Goal: Transaction & Acquisition: Purchase product/service

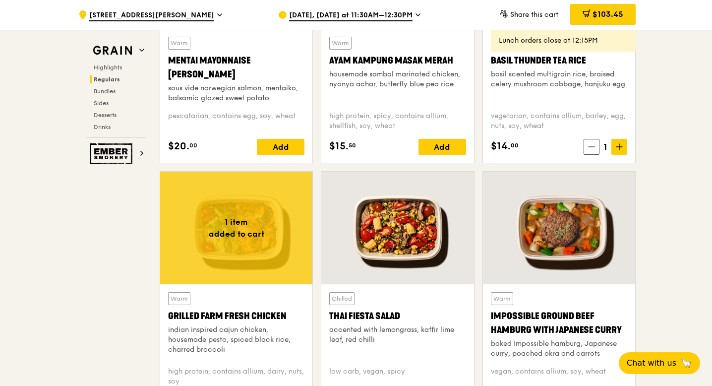
scroll to position [989, 0]
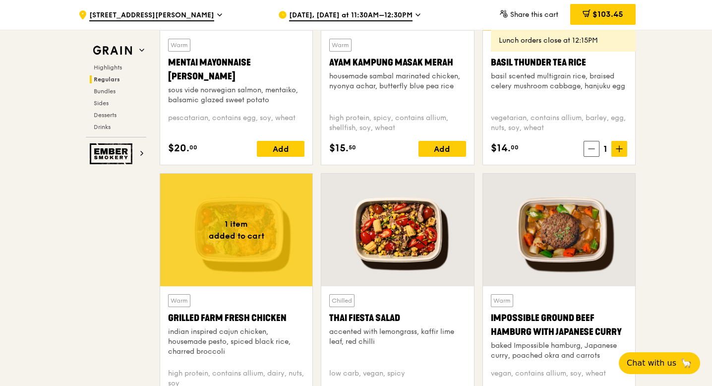
click at [237, 178] on div at bounding box center [236, 230] width 152 height 113
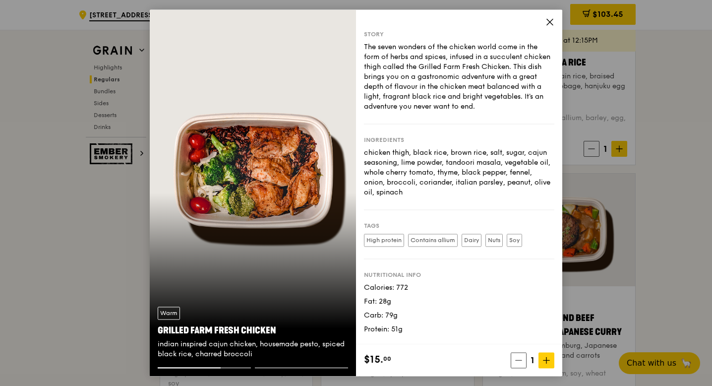
click at [550, 22] on icon at bounding box center [549, 21] width 9 height 9
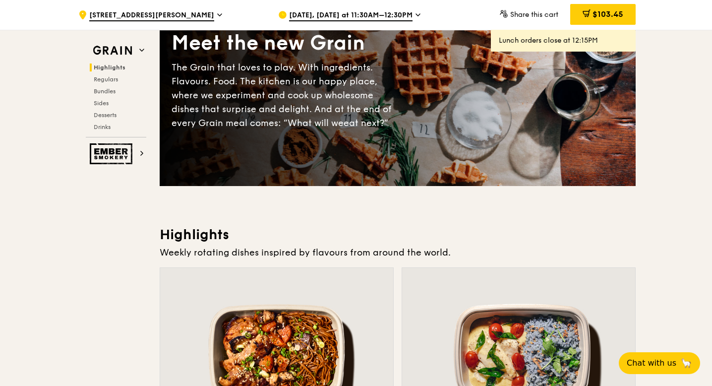
scroll to position [271, 0]
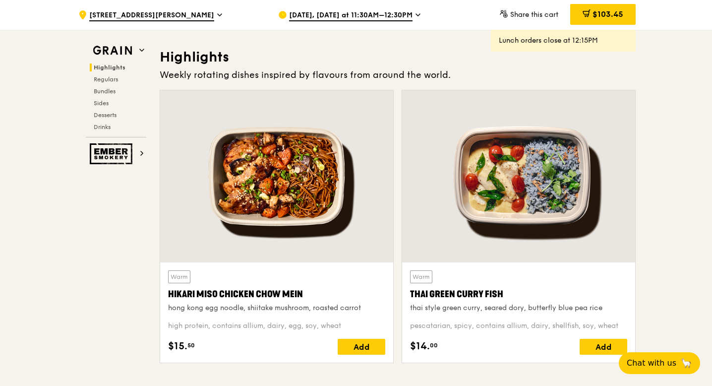
click at [548, 286] on div "Warm Thai Green [PERSON_NAME] Fish thai style green [PERSON_NAME], seared dory,…" at bounding box center [518, 291] width 217 height 43
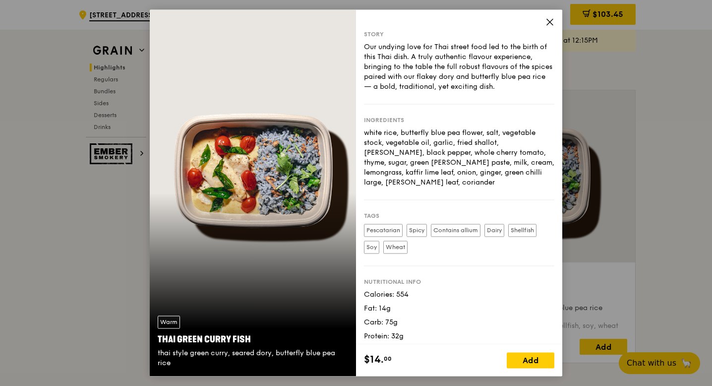
click at [550, 24] on icon at bounding box center [549, 21] width 9 height 9
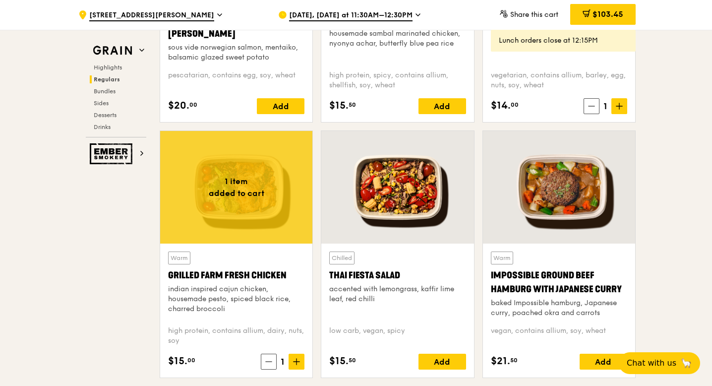
scroll to position [1031, 0]
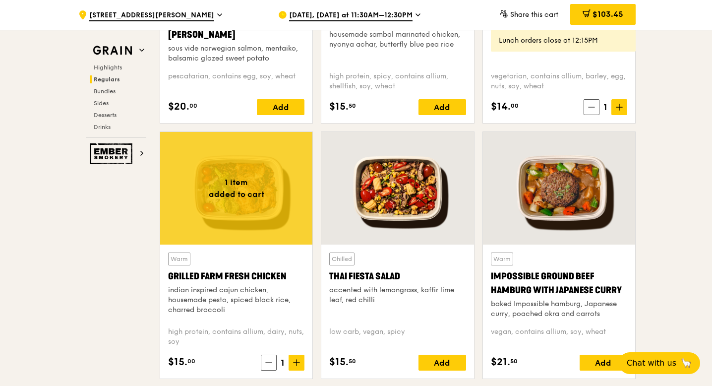
click at [229, 287] on div "indian inspired cajun chicken, housemade pesto, spiced black rice, charred broc…" at bounding box center [236, 300] width 136 height 30
